Goal: Complete application form

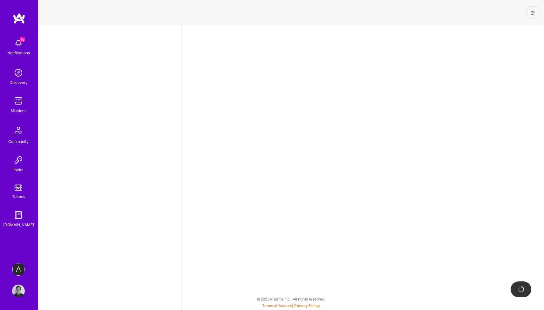
select select "GB"
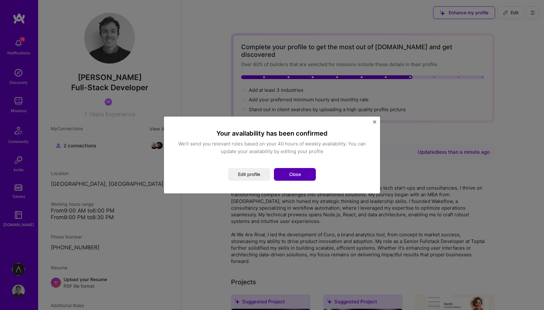
click at [295, 175] on button "Close" at bounding box center [295, 174] width 42 height 13
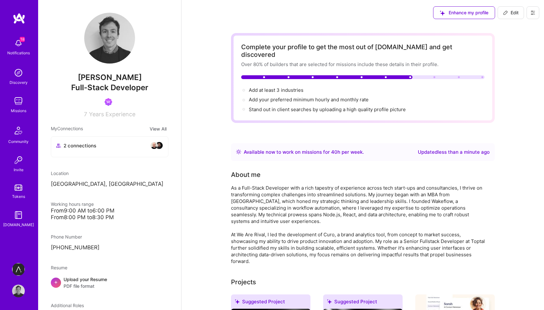
click at [107, 114] on span "Years Experience" at bounding box center [112, 114] width 46 height 7
click at [328, 21] on div "Enhance my profile Edit" at bounding box center [363, 12] width 363 height 25
